Goal: Find specific page/section: Find specific page/section

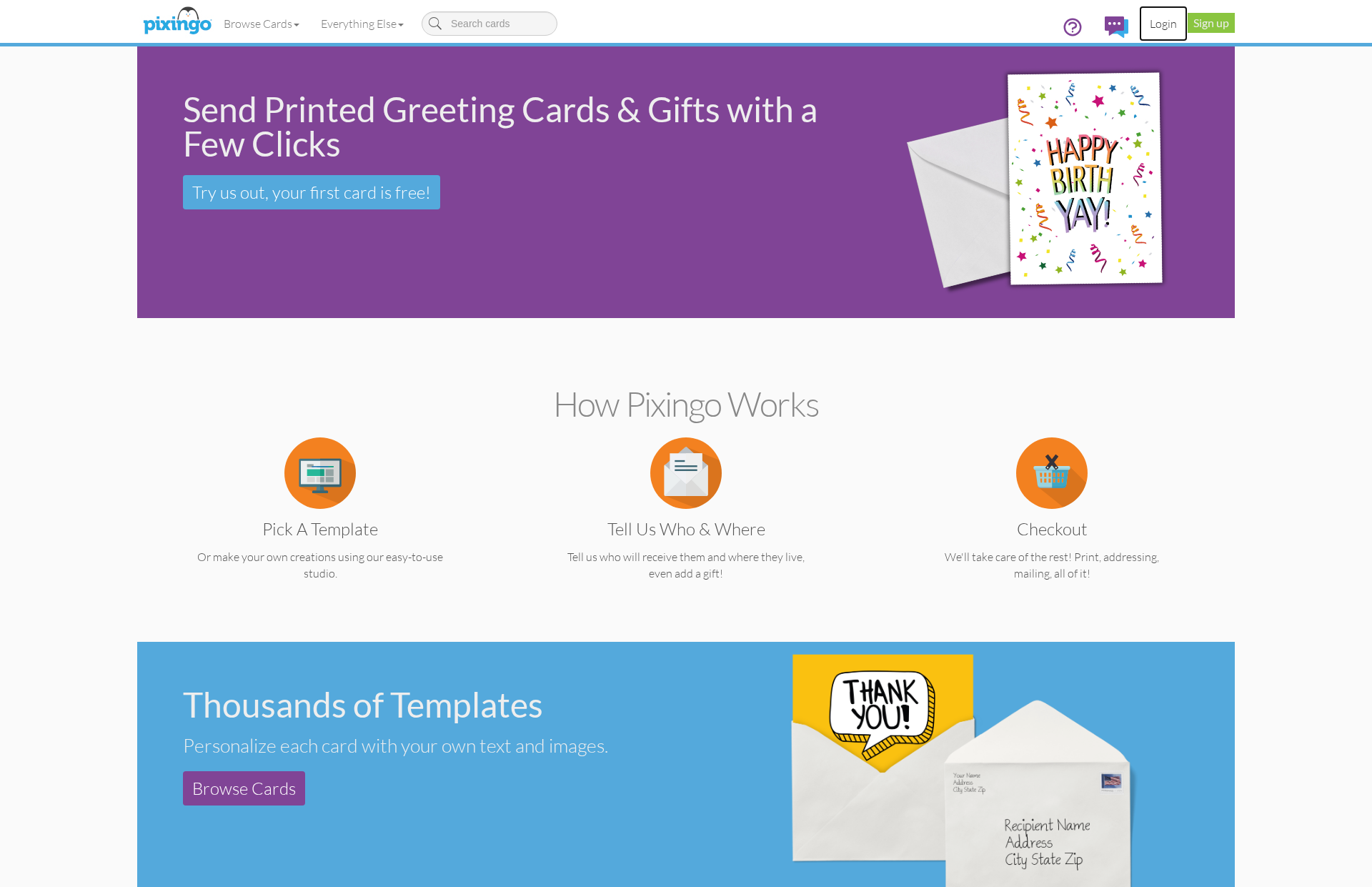
click at [1154, 23] on link "Login" at bounding box center [1163, 23] width 49 height 36
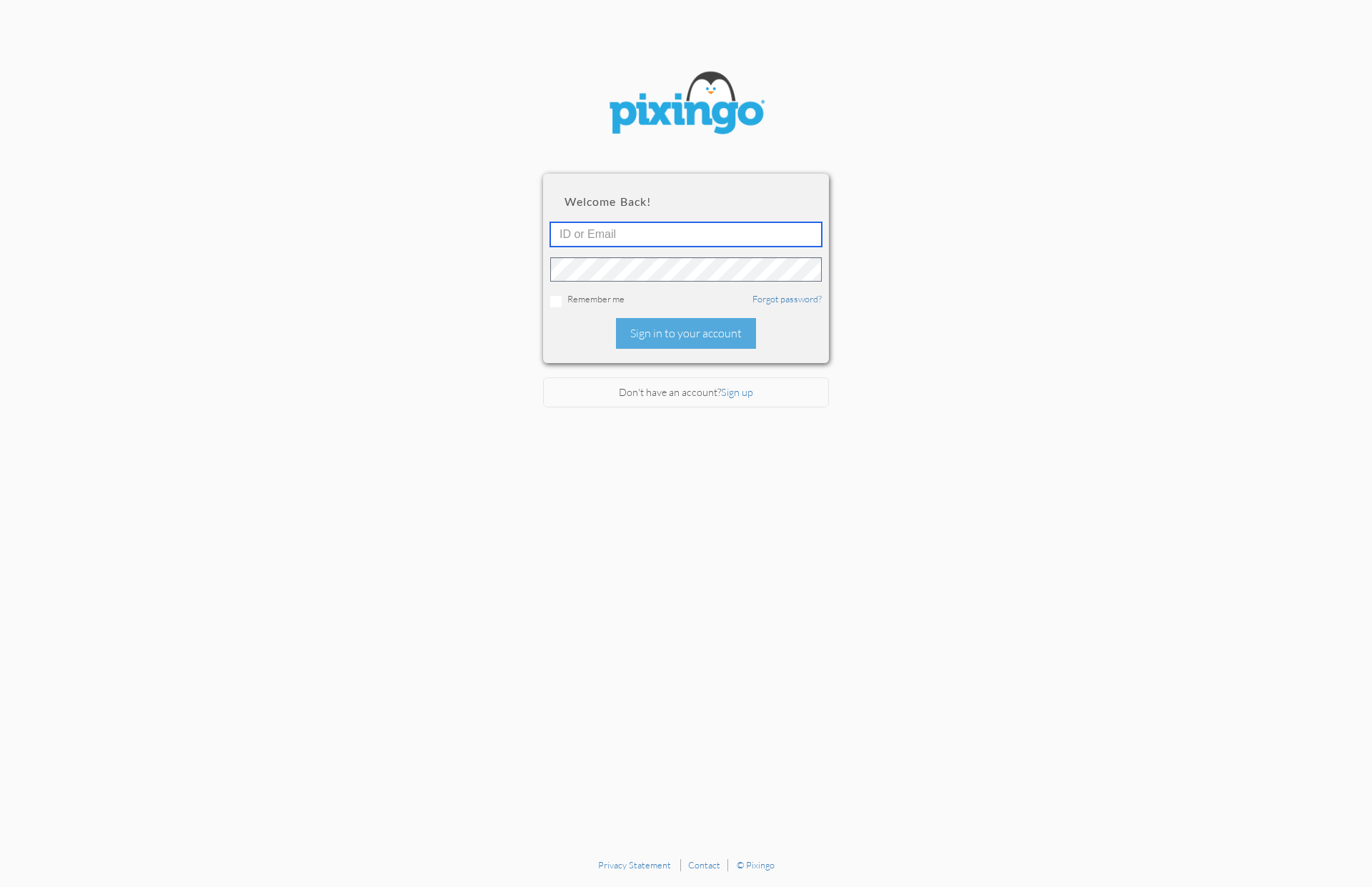
type input "1644"
click at [656, 339] on div "Sign in to your account" at bounding box center [686, 334] width 140 height 31
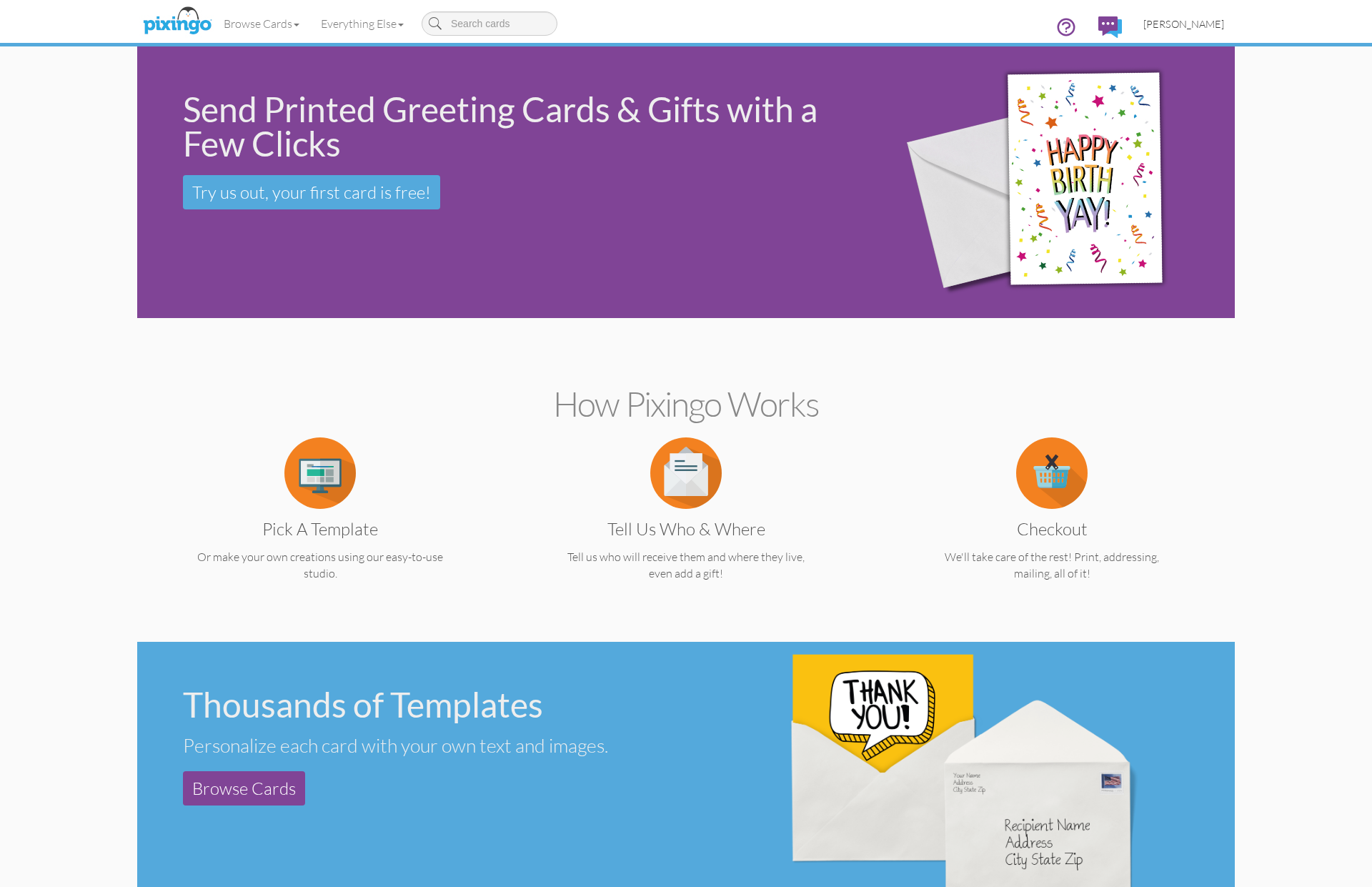
click at [1184, 20] on span "[PERSON_NAME]" at bounding box center [1184, 24] width 81 height 12
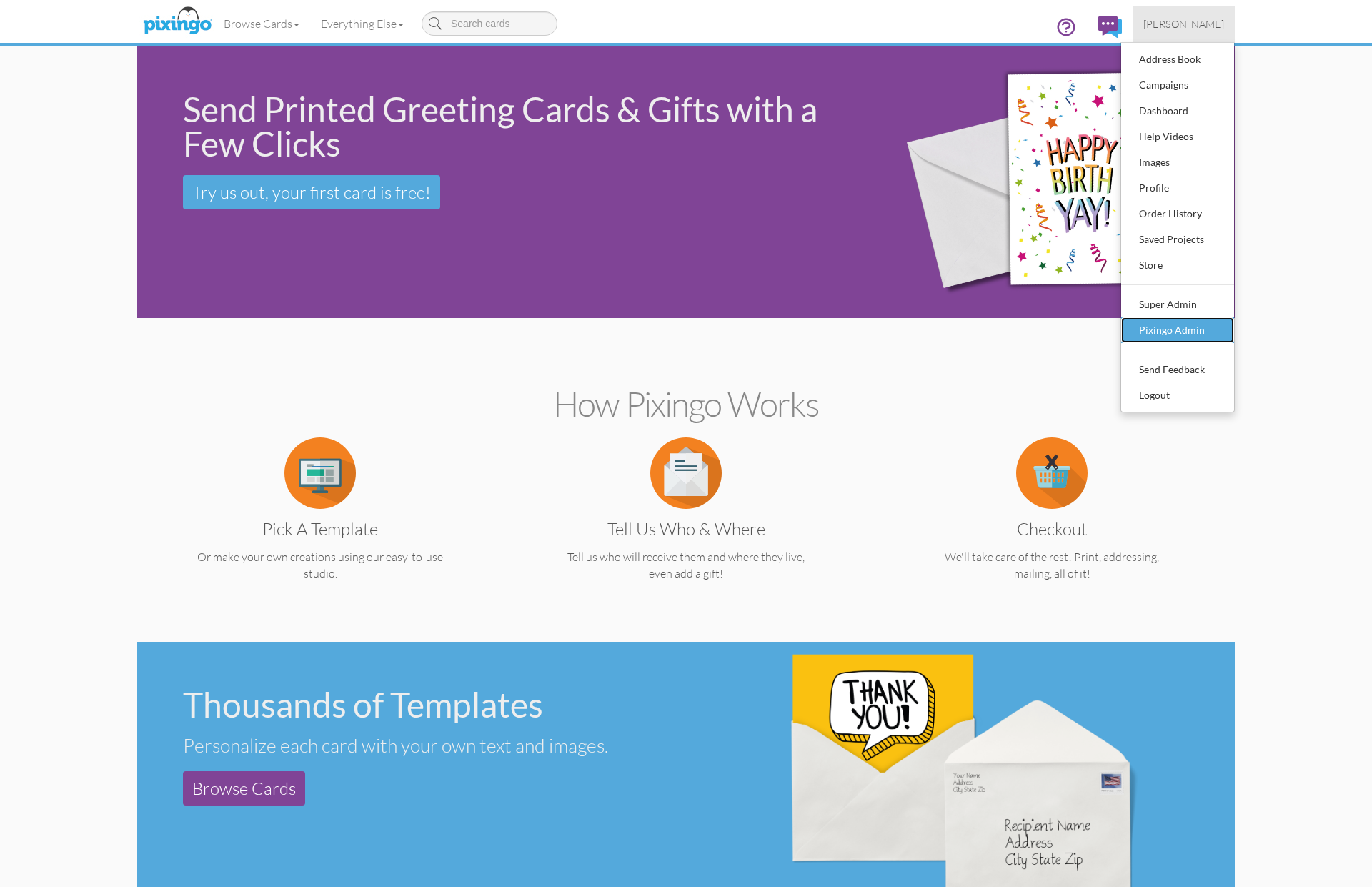
click at [1194, 327] on div "Pixingo Admin" at bounding box center [1178, 331] width 84 height 22
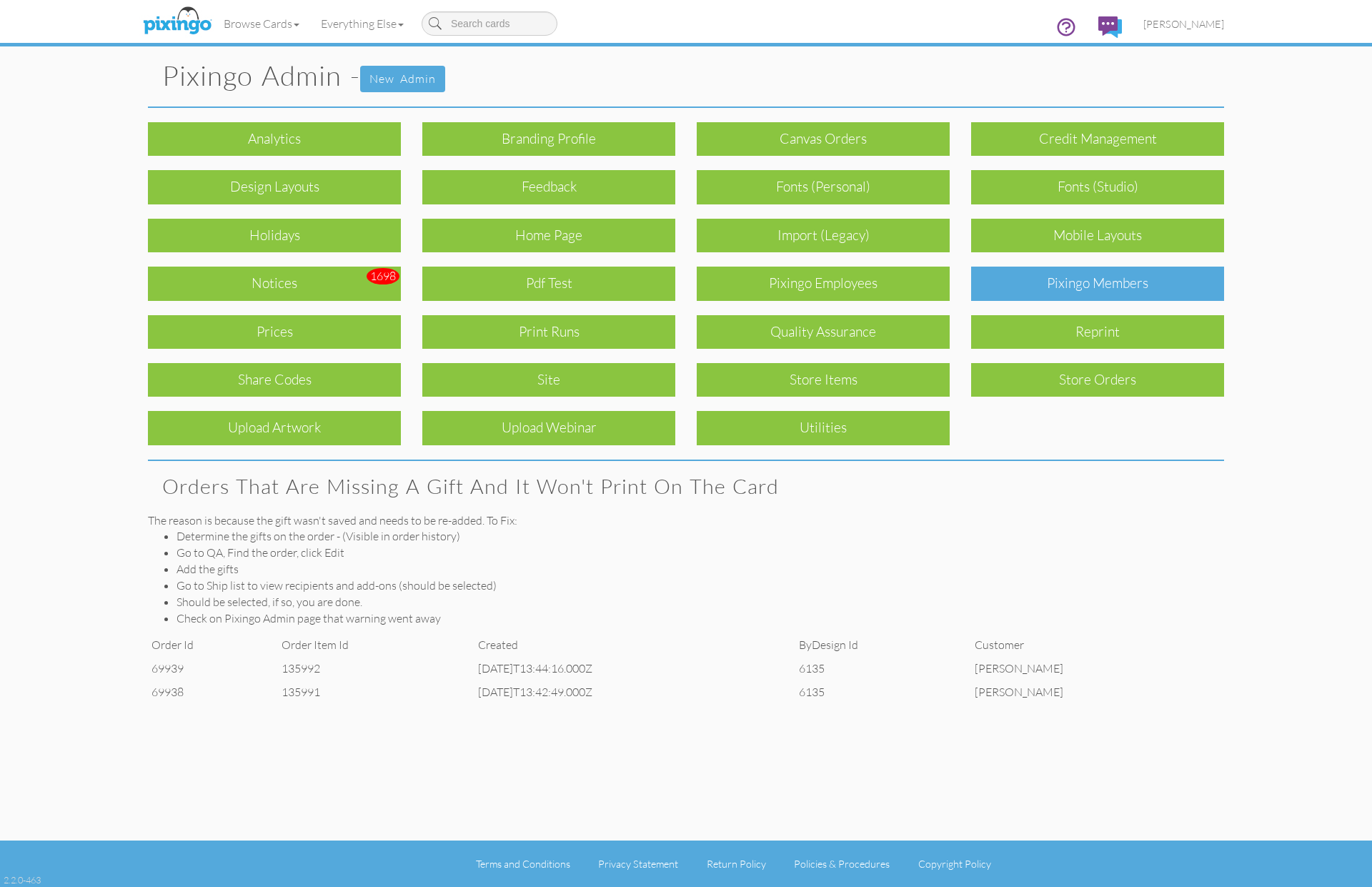
click at [1102, 287] on div "Pixingo Members" at bounding box center [1098, 284] width 253 height 33
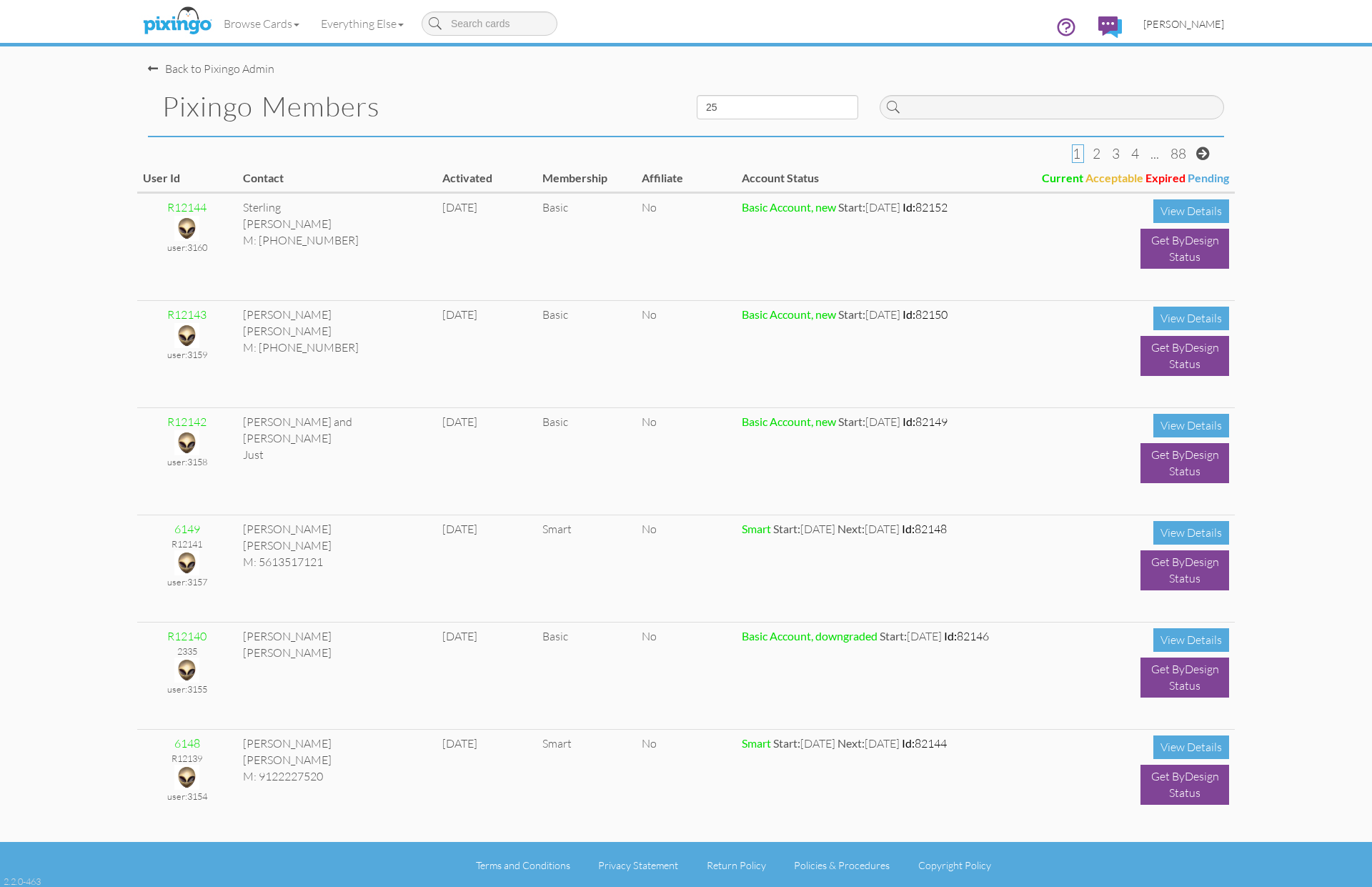
click at [1180, 22] on span "[PERSON_NAME]" at bounding box center [1184, 24] width 81 height 12
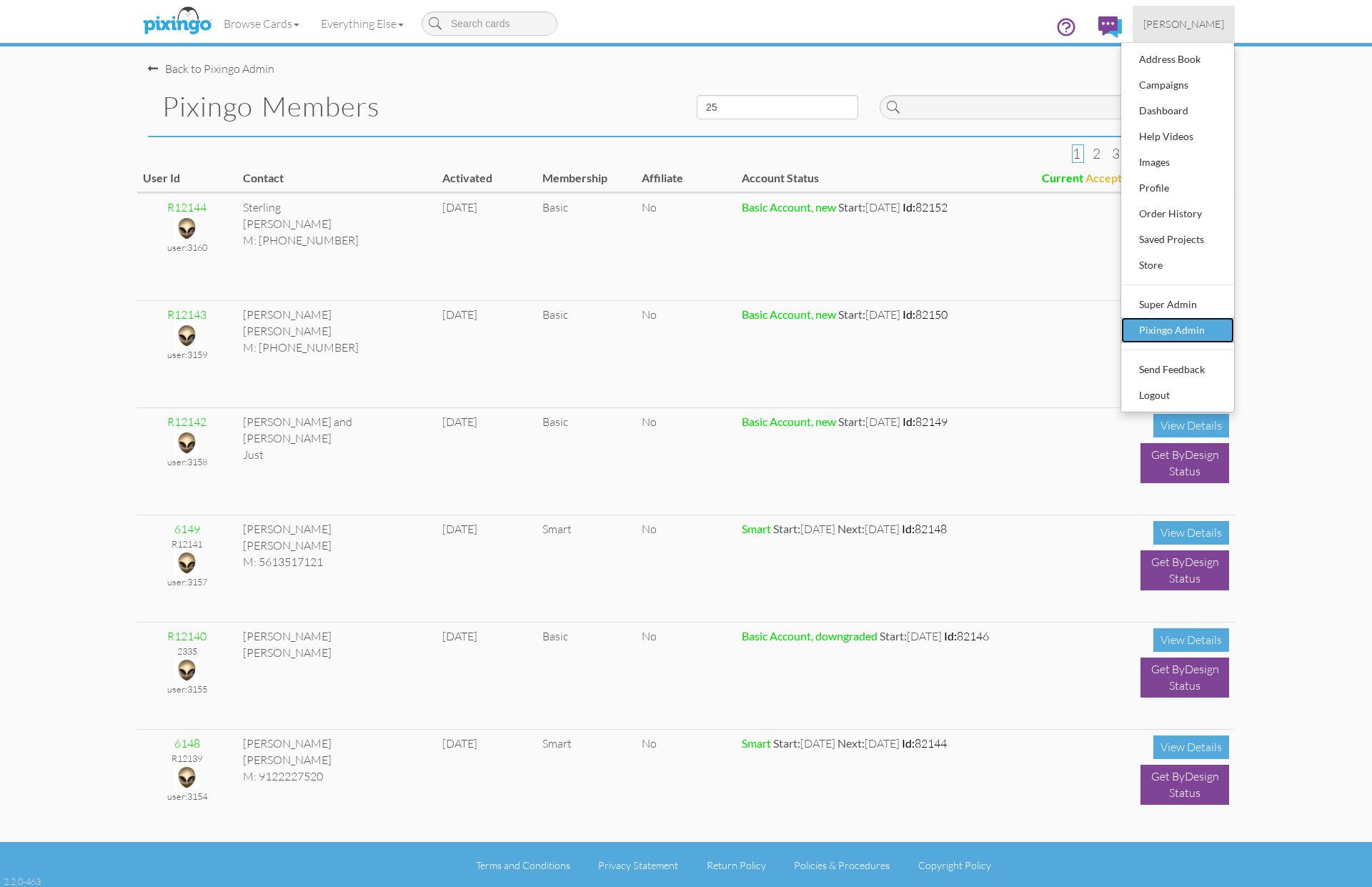
click at [1166, 331] on div "Pixingo Admin" at bounding box center [1178, 331] width 84 height 22
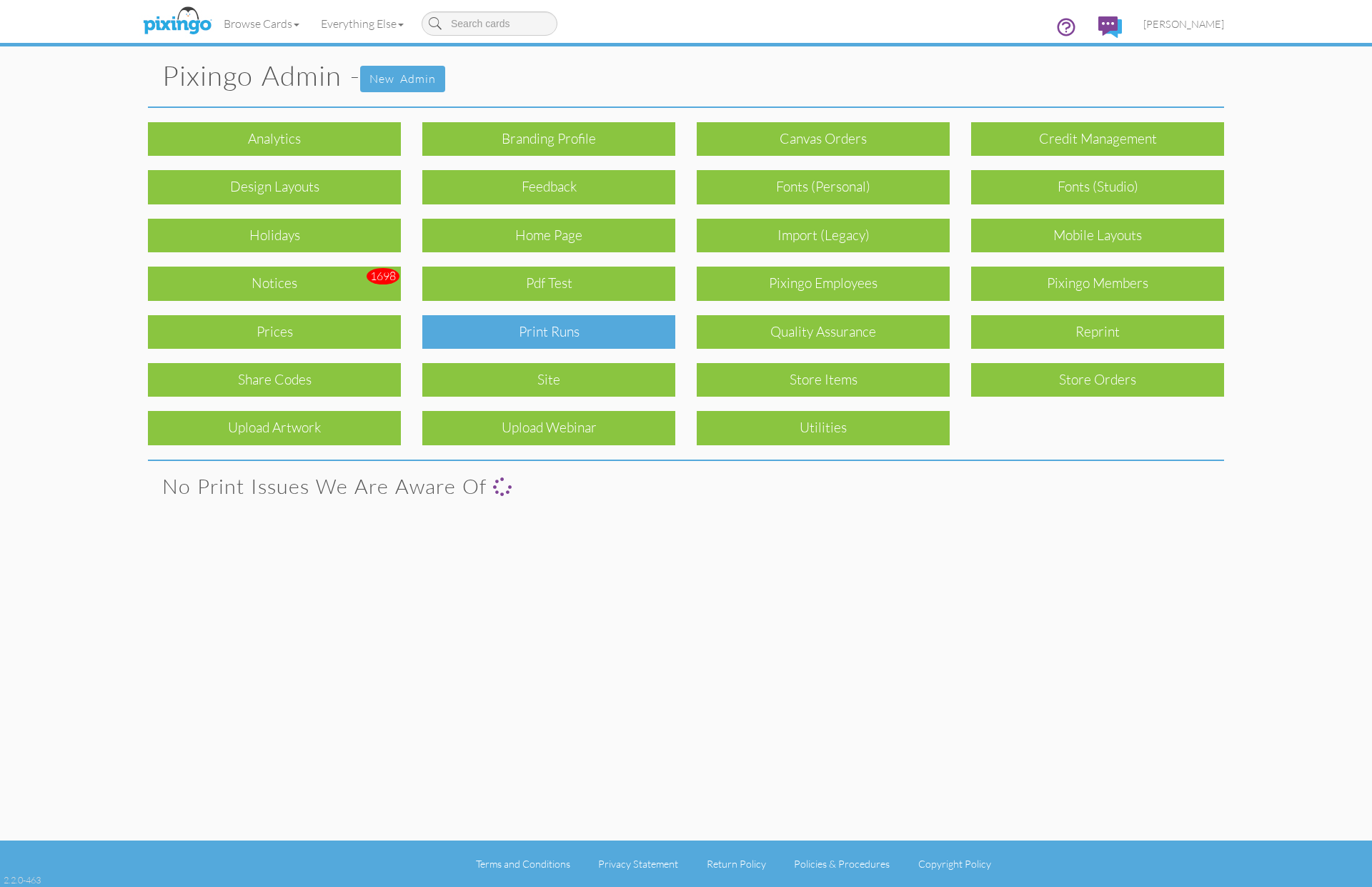
click at [557, 330] on div "Print Runs" at bounding box center [549, 332] width 253 height 33
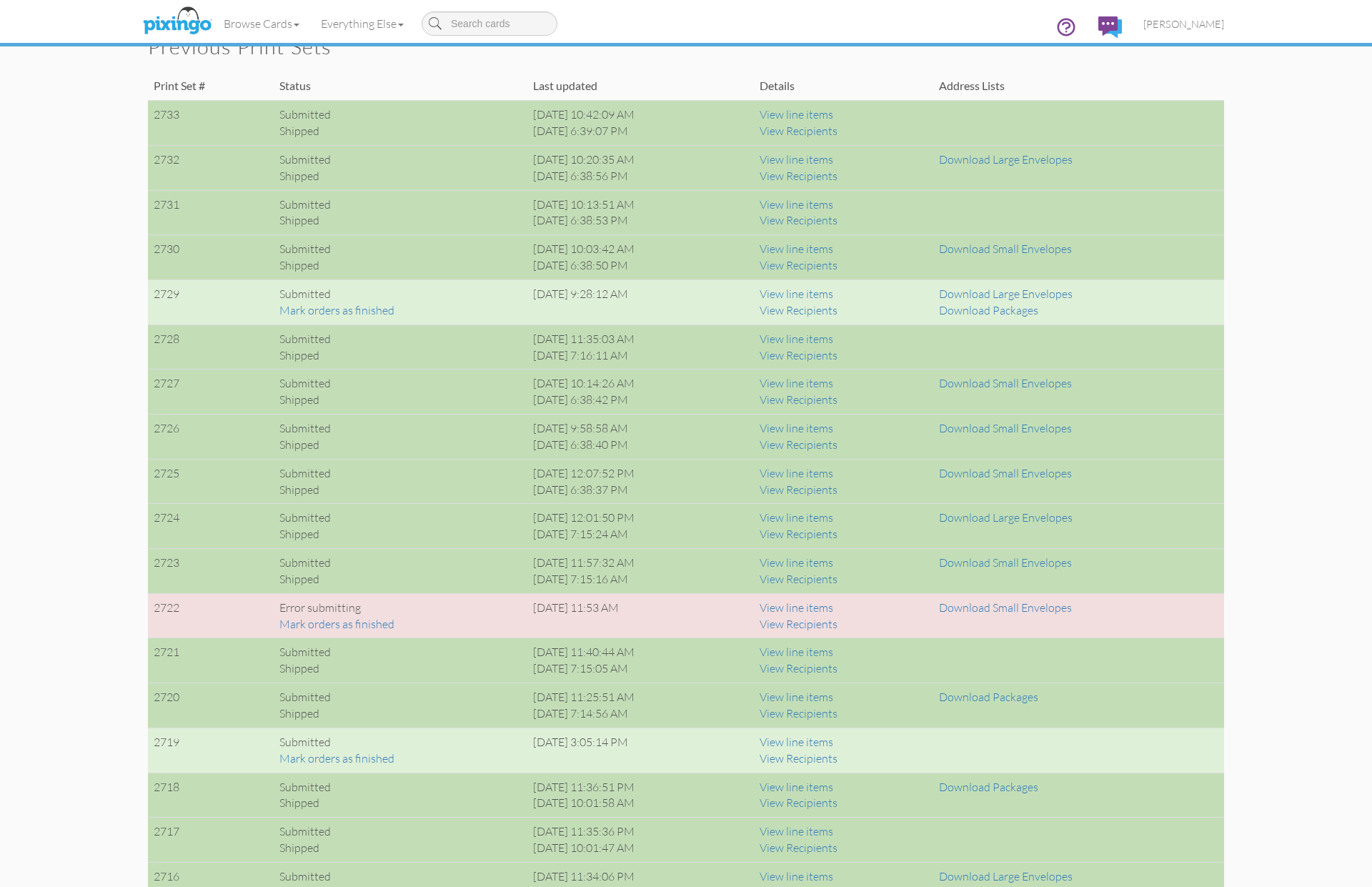
scroll to position [1003, 0]
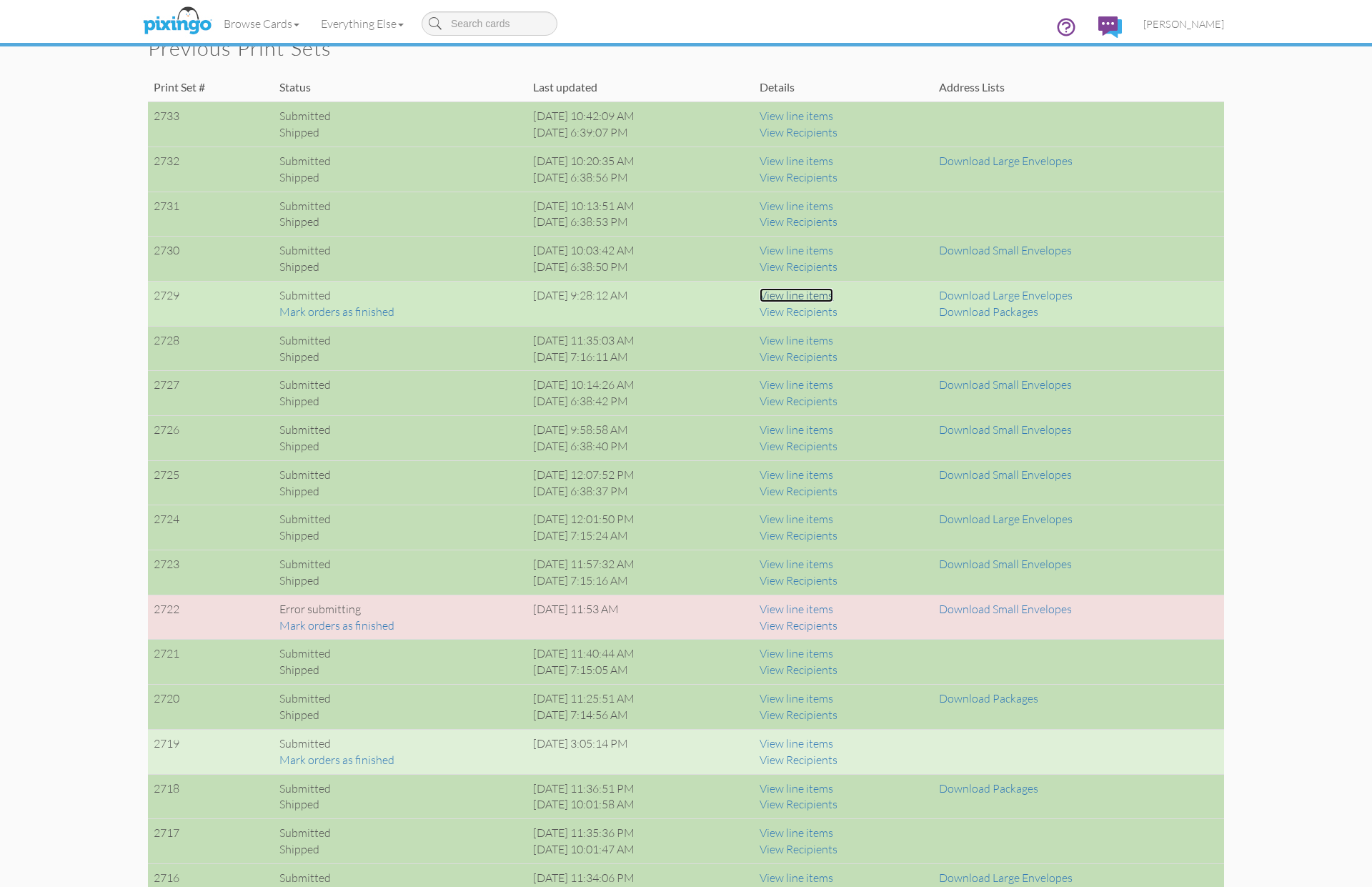
click at [834, 294] on link "View line items" at bounding box center [796, 295] width 73 height 15
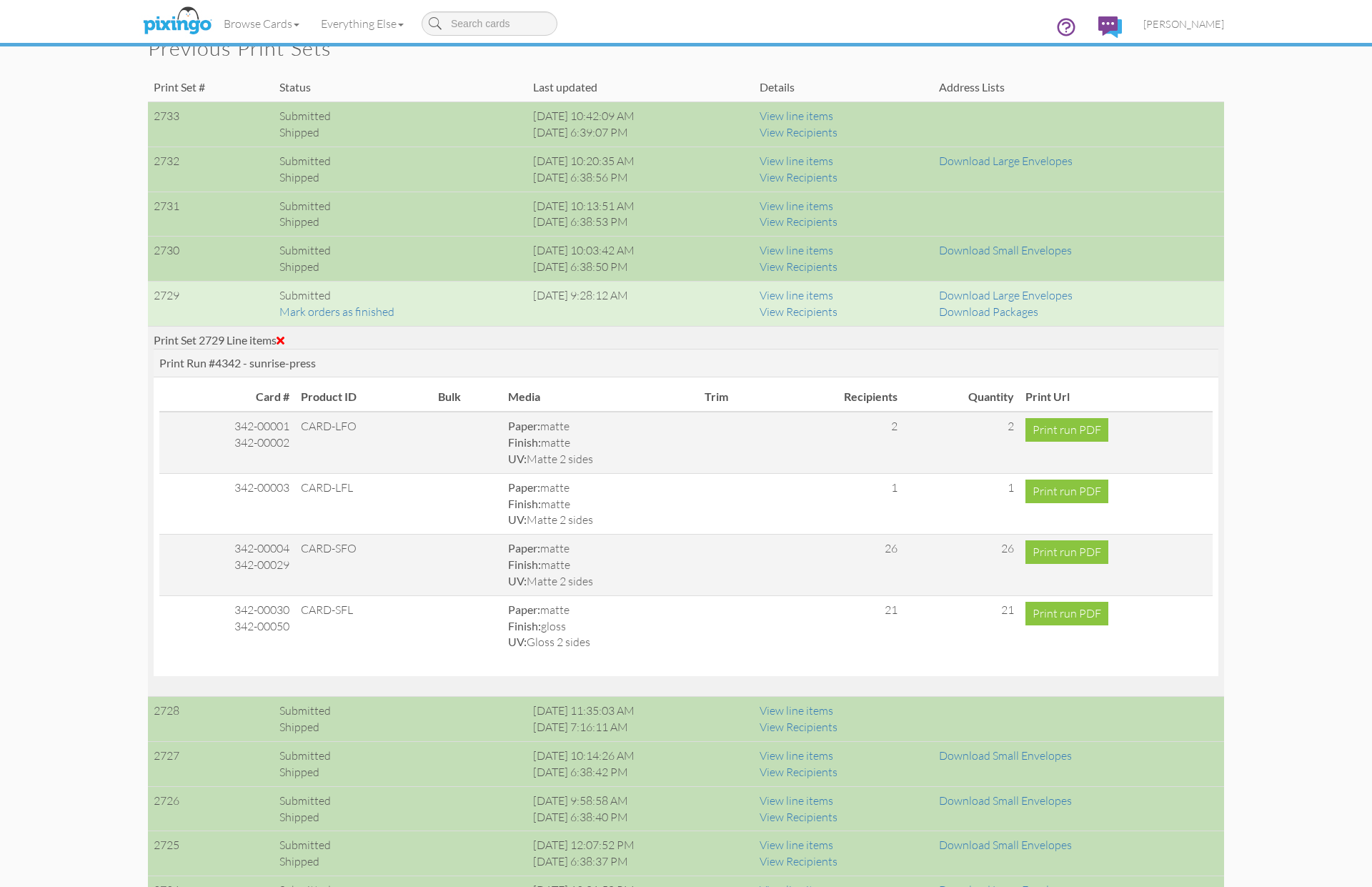
click at [283, 339] on span at bounding box center [281, 340] width 8 height 12
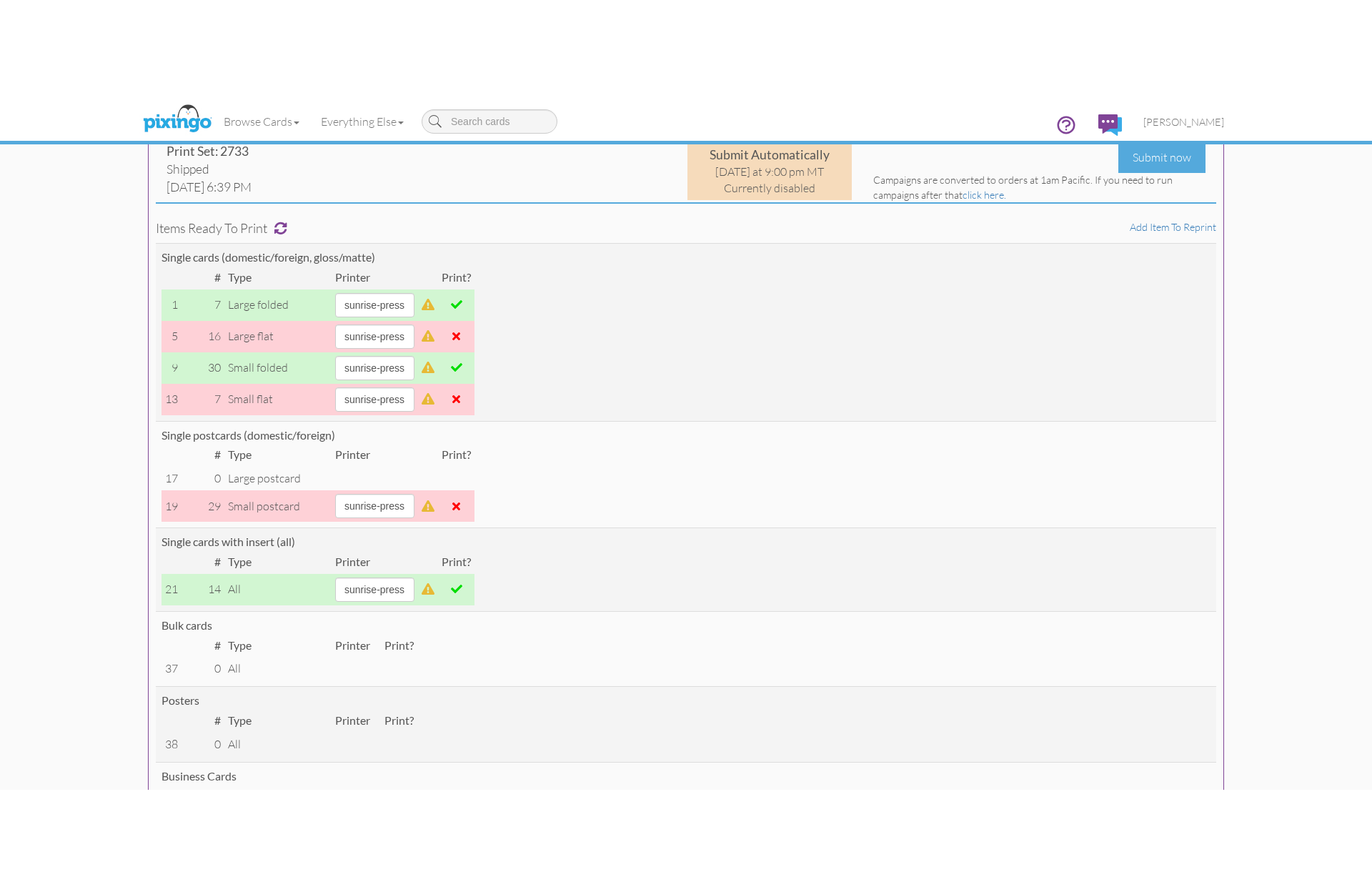
scroll to position [0, 0]
